Goal: Transaction & Acquisition: Register for event/course

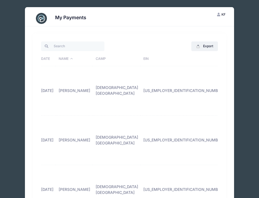
select select "10"
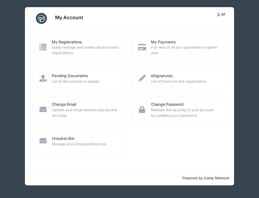
click at [41, 45] on icon at bounding box center [43, 46] width 9 height 7
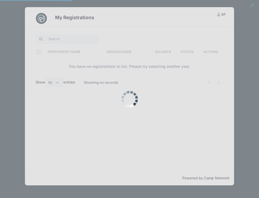
select select "50"
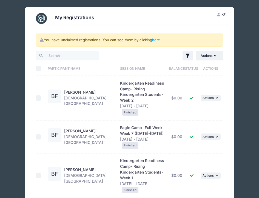
click at [129, 88] on span "Kindergarten Readiness Camp- Rising Kindergarten Students-Week 2" at bounding box center [142, 92] width 44 height 22
click at [120, 125] on div "Eagle Camp- Full Week-Week 7 ([DATE]-[DATE]) [DATE] - [DATE] Finished" at bounding box center [143, 137] width 46 height 24
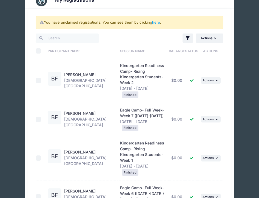
scroll to position [18, 0]
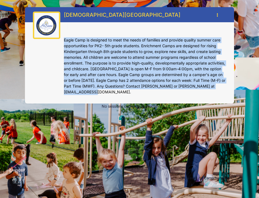
drag, startPoint x: 116, startPoint y: 90, endPoint x: 62, endPoint y: 36, distance: 76.5
click at [62, 36] on div "All Saints' Episcopal School My Account Logout" at bounding box center [129, 55] width 209 height 96
